Goal: Transaction & Acquisition: Purchase product/service

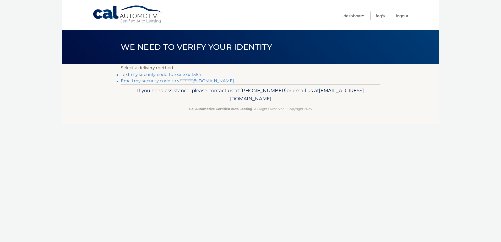
click at [183, 75] on link "Text my security code to xxx-xxx-1554" at bounding box center [161, 74] width 80 height 5
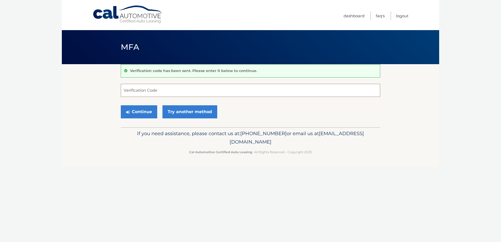
click at [149, 88] on input "Verification Code" at bounding box center [250, 90] width 259 height 13
type input "769145"
click at [147, 110] on button "Continue" at bounding box center [139, 111] width 36 height 13
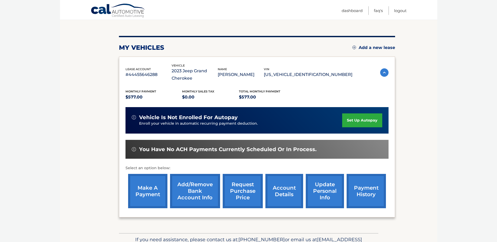
scroll to position [52, 0]
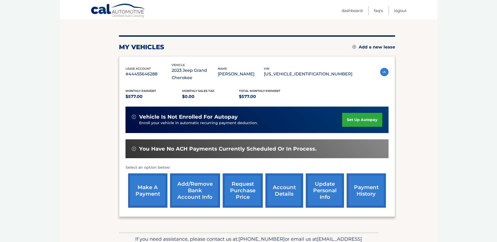
click at [151, 193] on link "make a payment" at bounding box center [147, 190] width 39 height 34
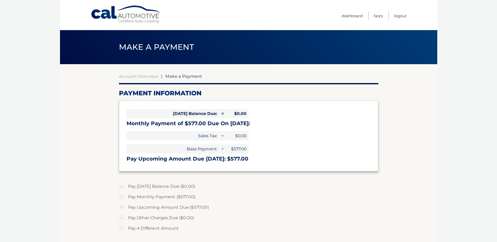
select select "ZDRhMGExMmUtNzBjMS00NzIyLThlOGItOTRhNjE3ZGZlNWRh"
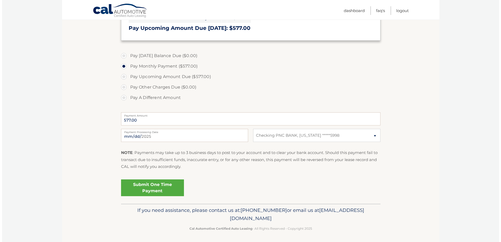
scroll to position [131, 0]
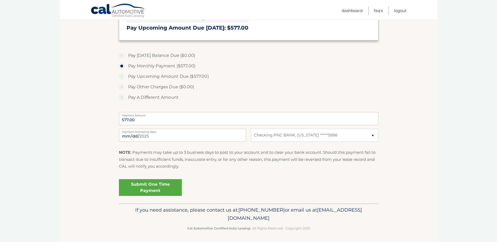
click at [147, 188] on link "Submit One Time Payment" at bounding box center [150, 187] width 63 height 17
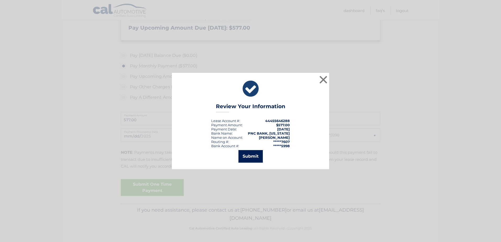
click at [254, 156] on button "Submit" at bounding box center [250, 156] width 24 height 13
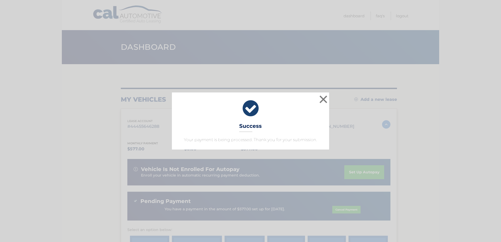
click at [501, 219] on html "× Success Your payment is being processed. Thank you for your submission. Loadi…" at bounding box center [250, 121] width 501 height 242
click at [319, 102] on button "×" at bounding box center [323, 99] width 10 height 10
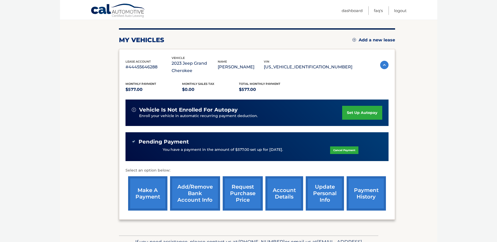
scroll to position [79, 0]
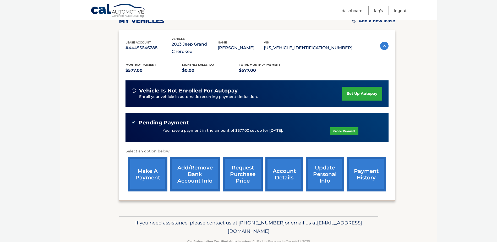
click at [362, 177] on link "payment history" at bounding box center [366, 174] width 39 height 34
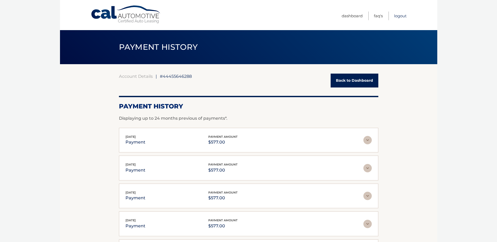
click at [399, 16] on link "Logout" at bounding box center [400, 16] width 13 height 9
